Goal: Task Accomplishment & Management: Manage account settings

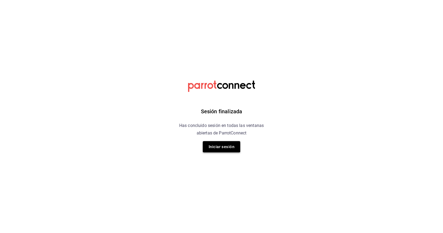
click at [225, 147] on button "Iniciar sesión" at bounding box center [221, 146] width 37 height 11
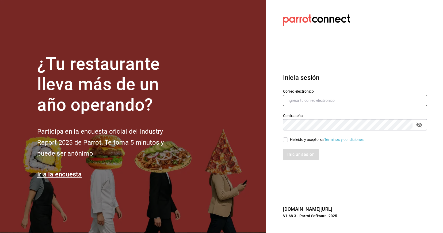
click at [305, 98] on input "text" at bounding box center [355, 100] width 144 height 11
type input "[EMAIL_ADDRESS][DOMAIN_NAME]"
click at [282, 138] on div "He leído y acepto los Términos y condiciones." at bounding box center [351, 136] width 150 height 12
click at [282, 137] on div "He leído y acepto los Términos y condiciones." at bounding box center [351, 136] width 150 height 12
click at [284, 139] on input "He leído y acepto los Términos y condiciones." at bounding box center [285, 139] width 5 height 5
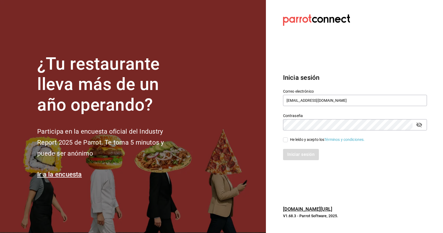
checkbox input "true"
click at [289, 151] on button "Iniciar sesión" at bounding box center [301, 154] width 36 height 11
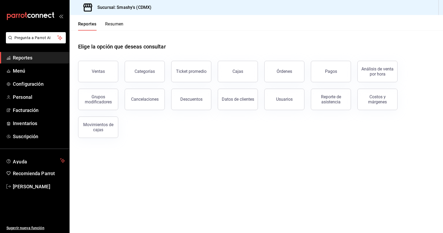
click at [116, 25] on button "Resumen" at bounding box center [114, 25] width 18 height 9
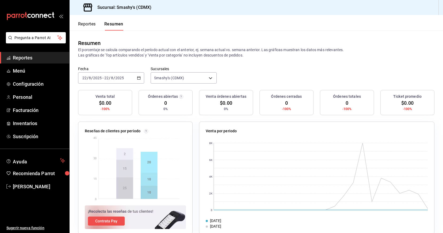
click at [139, 79] on icon "button" at bounding box center [139, 78] width 4 height 4
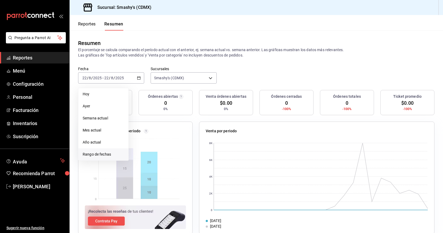
click at [108, 157] on li "Rango de fechas" at bounding box center [103, 154] width 50 height 12
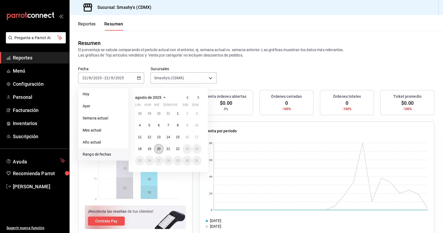
click at [157, 146] on button "20" at bounding box center [158, 149] width 9 height 10
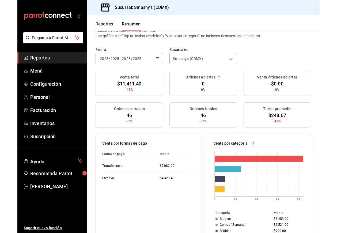
scroll to position [25, 0]
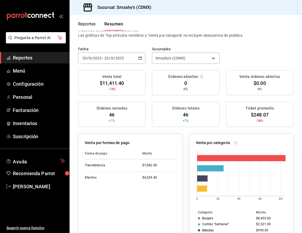
click at [140, 57] on icon "button" at bounding box center [140, 58] width 4 height 4
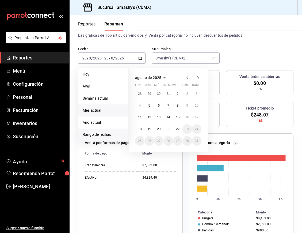
click at [103, 113] on span "Mes actual" at bounding box center [103, 110] width 41 height 6
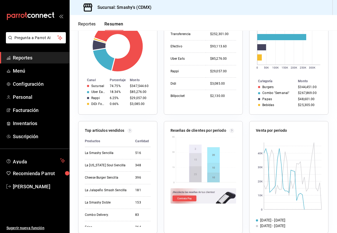
scroll to position [134, 0]
